Goal: Task Accomplishment & Management: Use online tool/utility

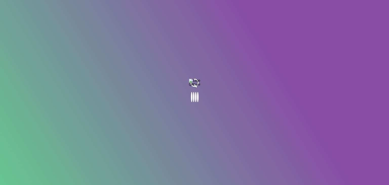
click at [206, 94] on body at bounding box center [194, 92] width 389 height 185
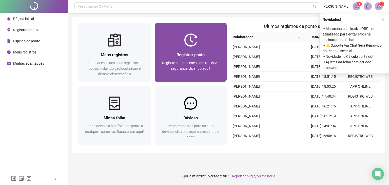
click at [198, 64] on span "Registre sua presença com rapidez e segurança clicando aqui!" at bounding box center [190, 66] width 57 height 10
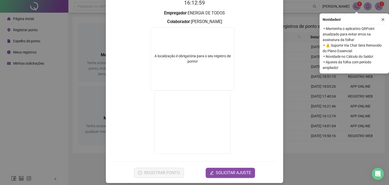
scroll to position [59, 0]
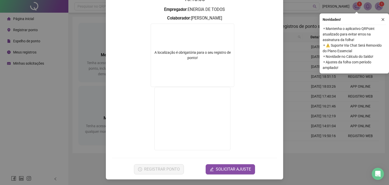
click at [191, 124] on video at bounding box center [193, 118] width 76 height 63
click at [297, 87] on div "Registro de ponto web 16:13:11 Empregador : ENERGIA DE TODOS Colaborador : [PER…" at bounding box center [194, 92] width 389 height 185
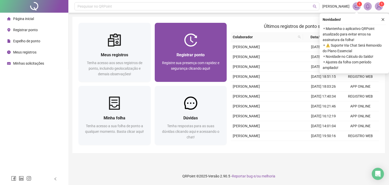
click at [190, 60] on div "Registre sua presença com rapidez e segurança clicando aqui!" at bounding box center [191, 68] width 60 height 17
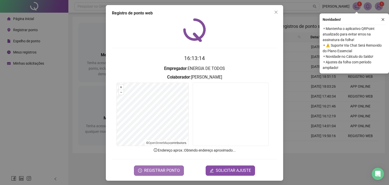
click at [160, 168] on span "REGISTRAR PONTO" at bounding box center [162, 171] width 36 height 6
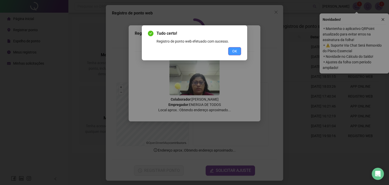
click at [237, 50] on span "OK" at bounding box center [234, 51] width 5 height 6
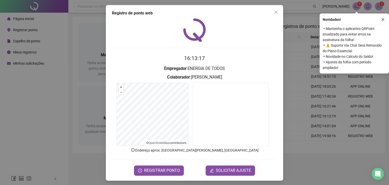
click at [306, 169] on div "Registro de ponto web 16:13:17 Empregador : ENERGIA DE TODOS Colaborador : [PER…" at bounding box center [194, 92] width 389 height 185
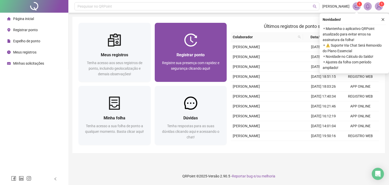
click at [191, 54] on span "Registrar ponto" at bounding box center [191, 54] width 28 height 5
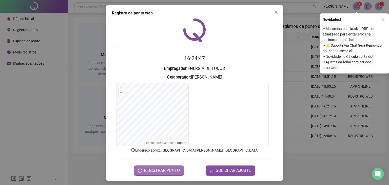
click at [150, 168] on span "REGISTRAR PONTO" at bounding box center [162, 171] width 36 height 6
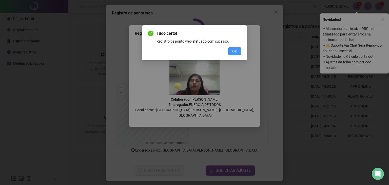
click at [233, 50] on span "OK" at bounding box center [234, 51] width 5 height 6
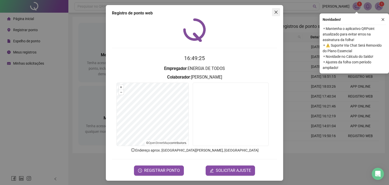
click at [275, 12] on icon "close" at bounding box center [276, 12] width 3 height 3
